Goal: Information Seeking & Learning: Learn about a topic

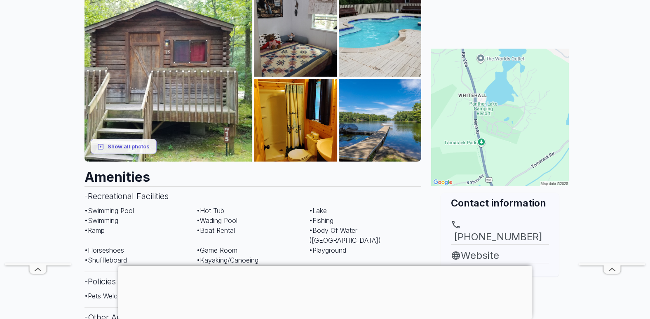
scroll to position [124, 0]
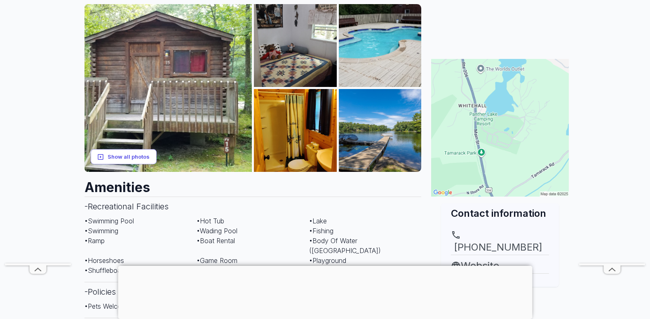
click at [130, 153] on button "Show all photos" at bounding box center [124, 156] width 66 height 15
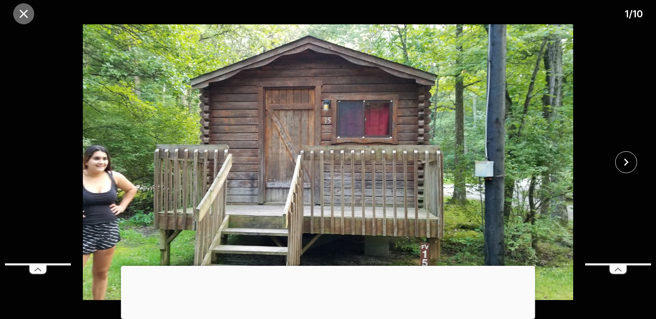
click at [22, 14] on icon "close" at bounding box center [23, 14] width 14 height 14
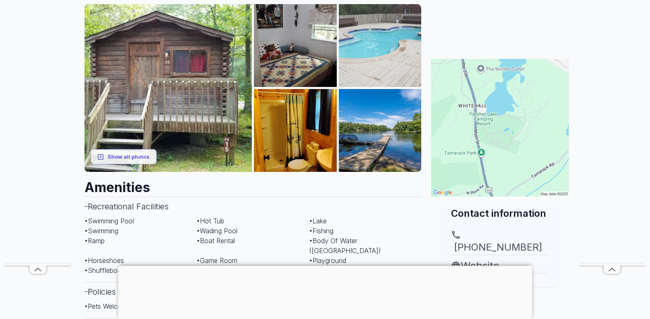
click at [362, 50] on img at bounding box center [380, 45] width 83 height 83
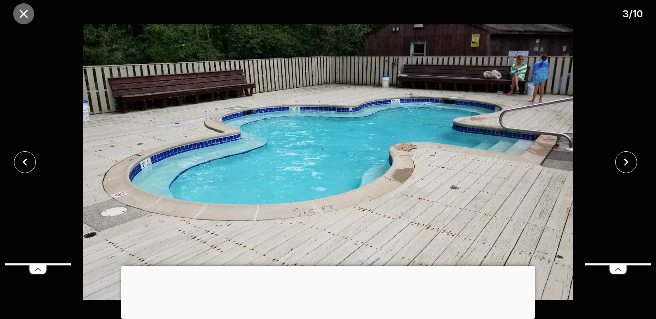
click at [23, 11] on icon "close" at bounding box center [23, 14] width 14 height 14
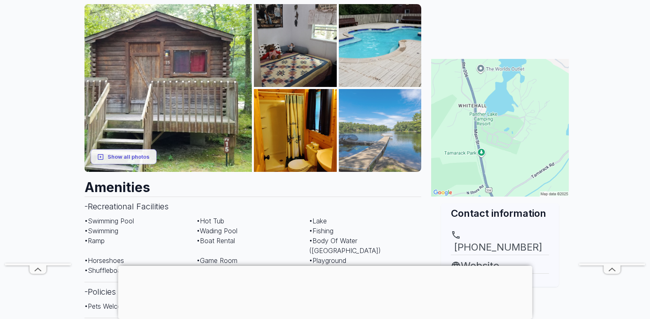
click at [395, 139] on img at bounding box center [380, 130] width 83 height 83
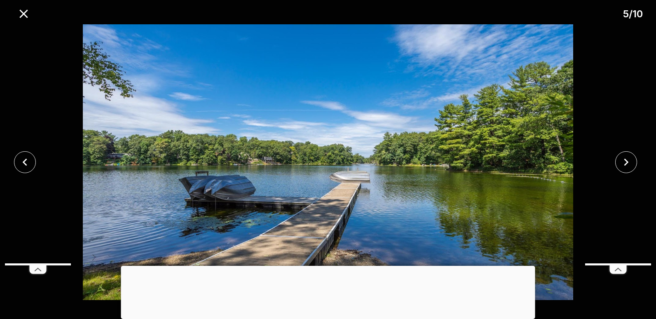
click at [326, 266] on div at bounding box center [328, 266] width 414 height 0
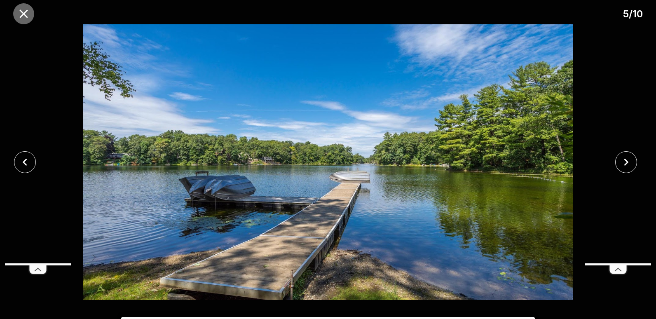
click at [23, 9] on icon "close" at bounding box center [23, 14] width 14 height 14
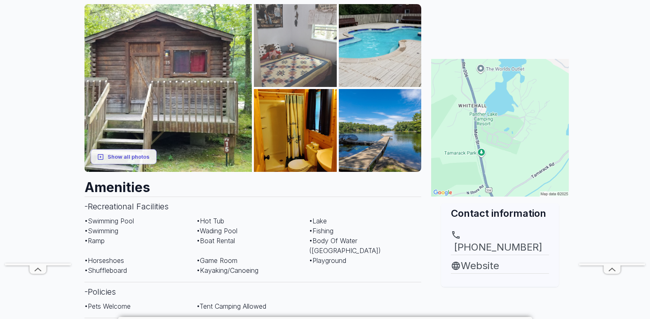
click at [312, 48] on img at bounding box center [295, 45] width 83 height 83
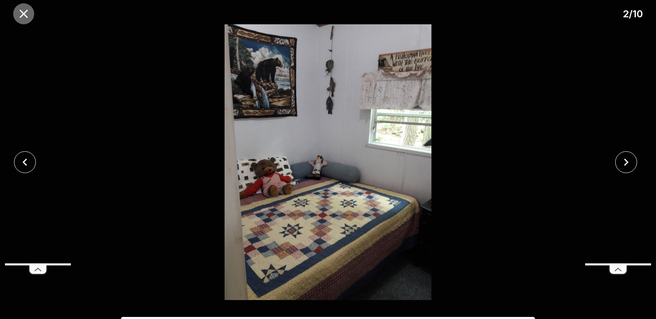
click at [23, 10] on icon "close" at bounding box center [23, 14] width 14 height 14
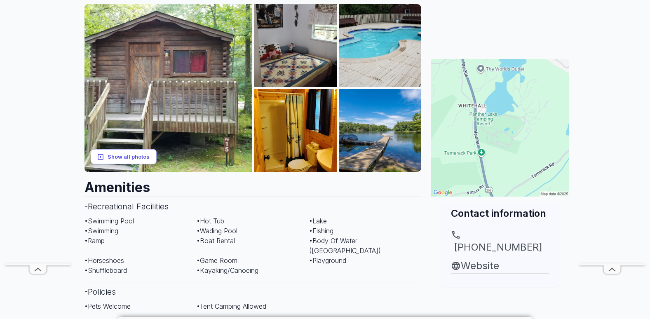
click at [117, 153] on button "Show all photos" at bounding box center [124, 156] width 66 height 15
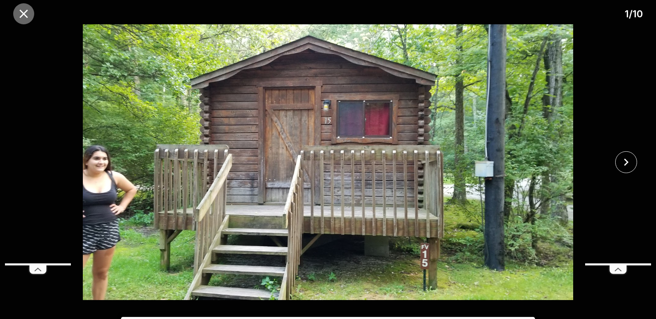
click at [23, 10] on icon "close" at bounding box center [23, 14] width 14 height 14
